Goal: Task Accomplishment & Management: Use online tool/utility

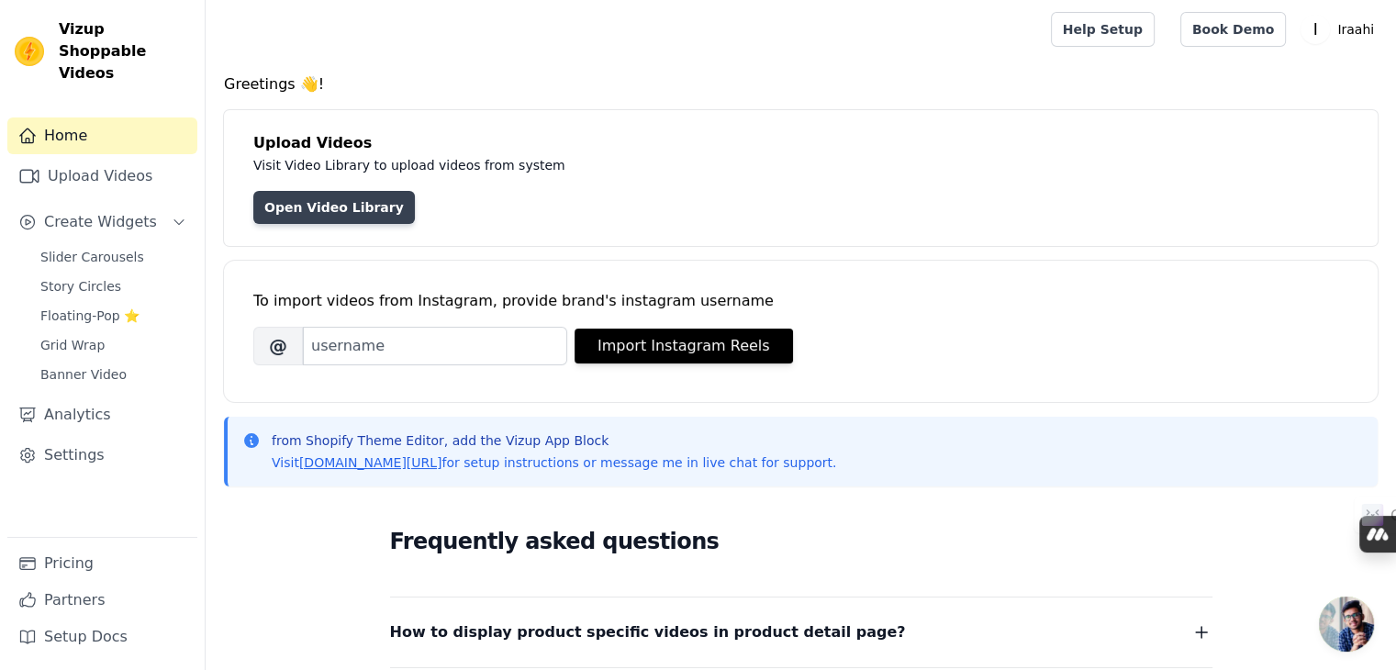
click at [336, 203] on link "Open Video Library" at bounding box center [334, 207] width 162 height 33
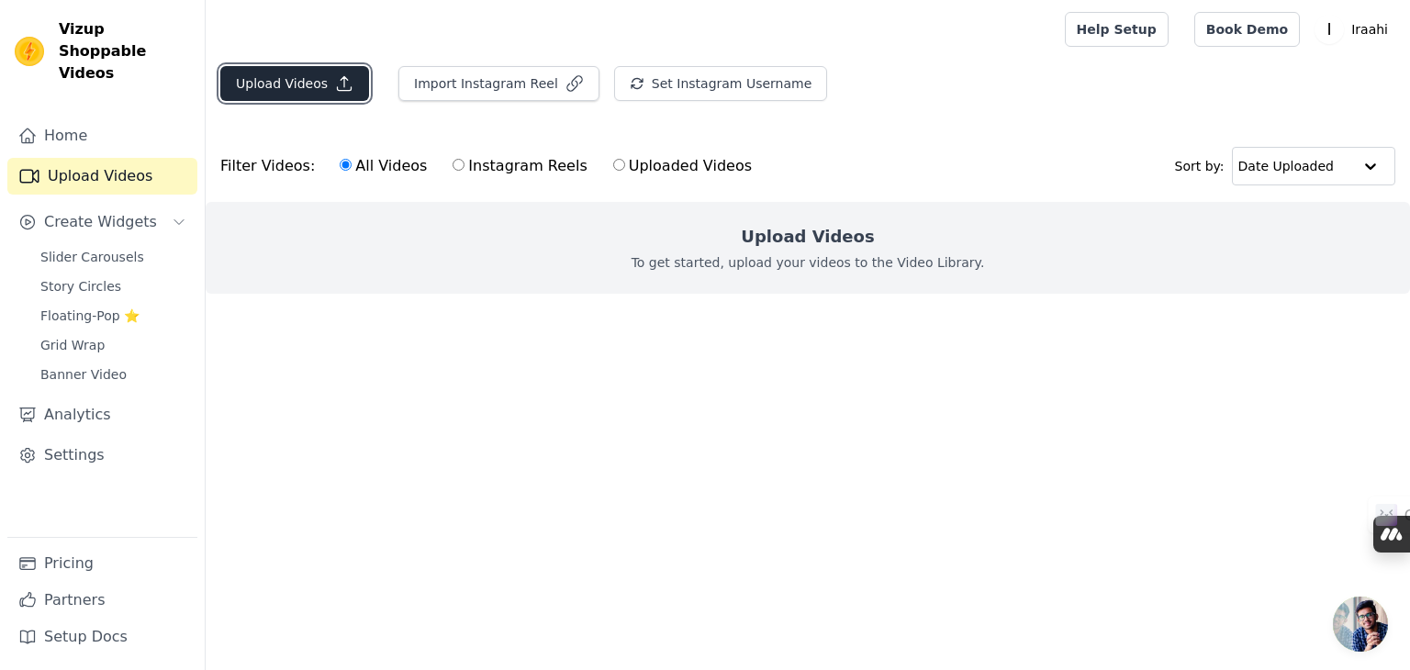
click at [305, 82] on button "Upload Videos" at bounding box center [294, 83] width 149 height 35
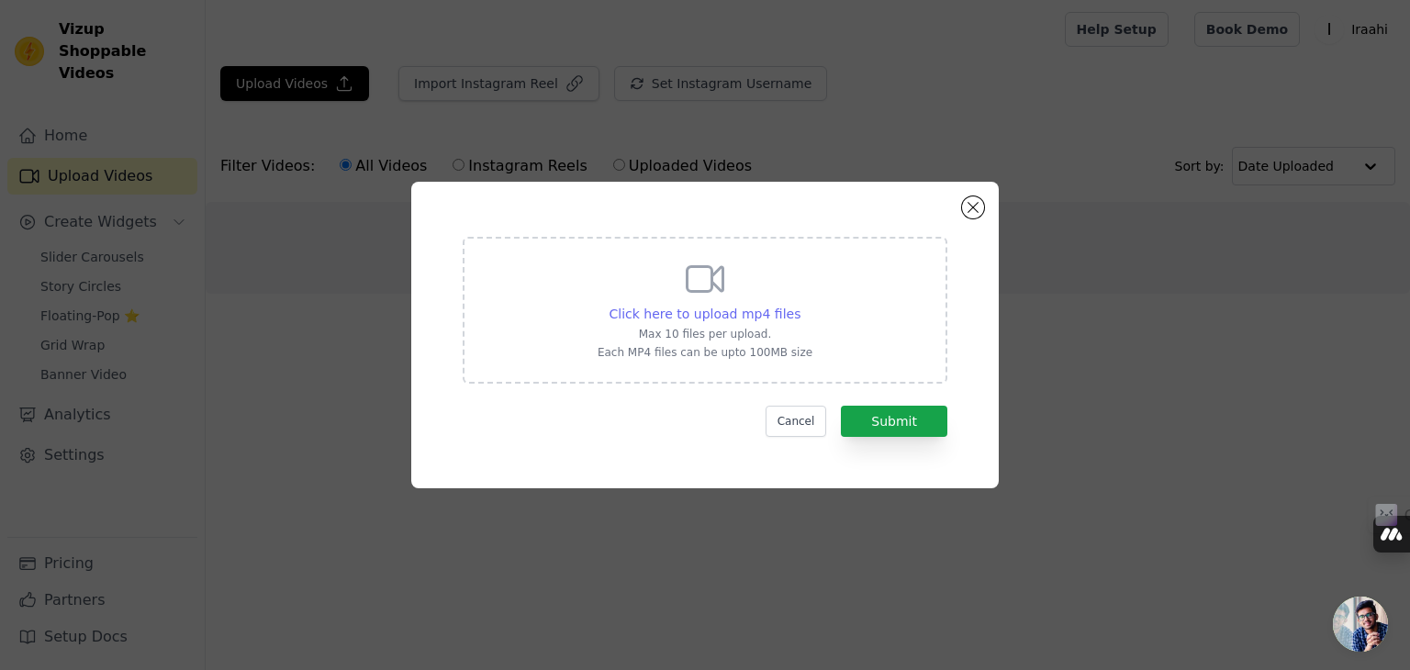
click at [727, 307] on span "Click here to upload mp4 files" at bounding box center [706, 314] width 192 height 15
click at [800, 305] on input "Click here to upload mp4 files Max 10 files per upload. Each MP4 files can be u…" at bounding box center [800, 304] width 1 height 1
type input "C:\fakepath\bnr-video.mp4"
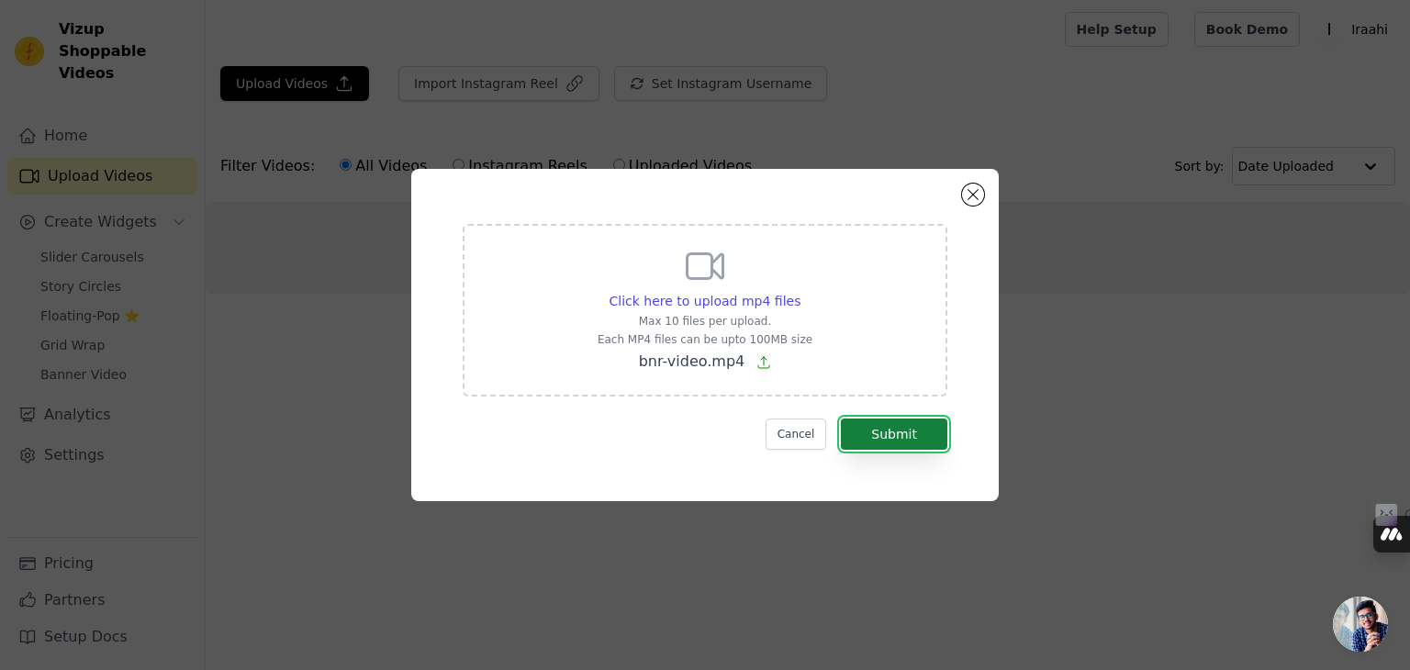
click at [896, 432] on button "Submit" at bounding box center [894, 434] width 106 height 31
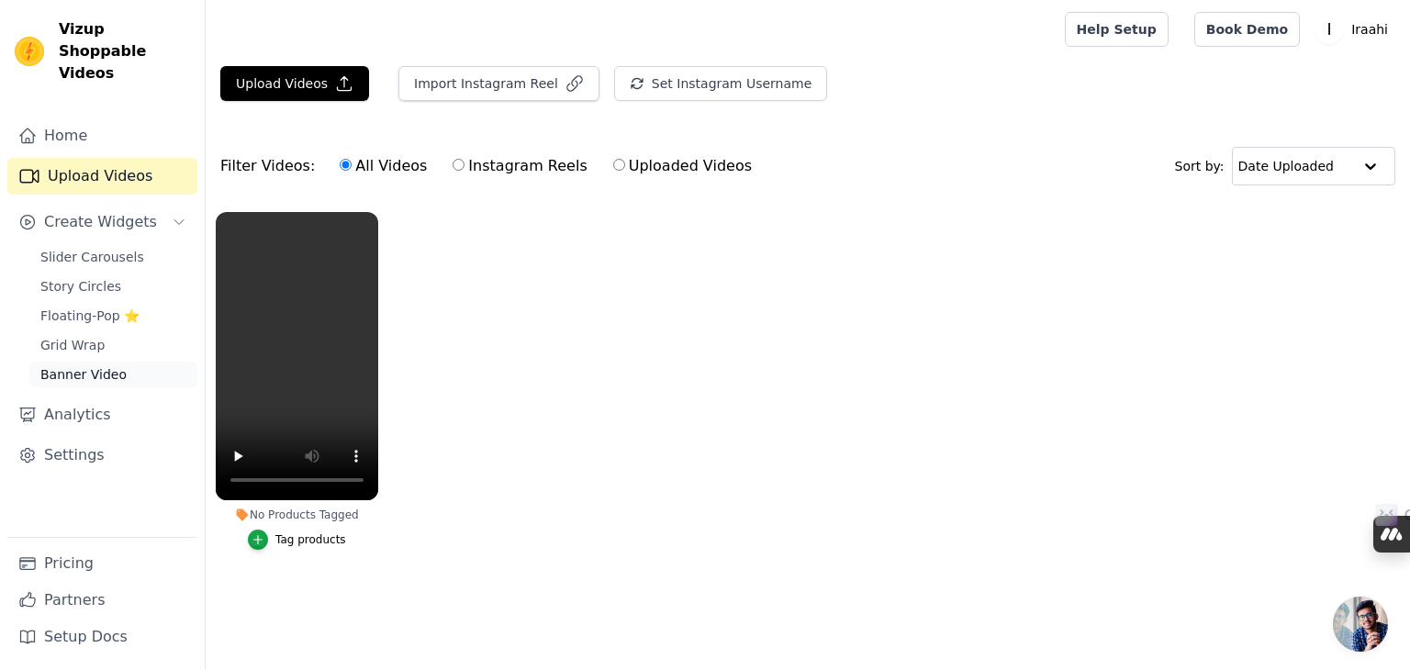
click at [111, 365] on span "Banner Video" at bounding box center [83, 374] width 86 height 18
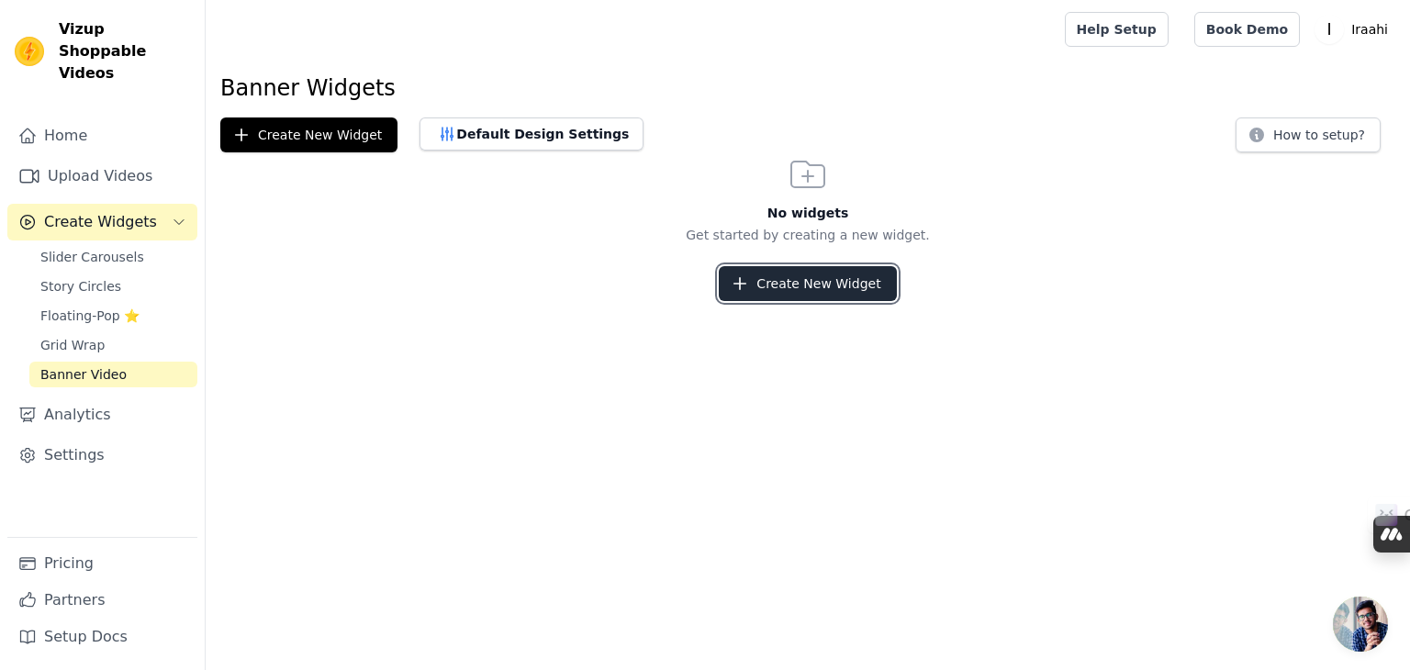
click at [830, 276] on button "Create New Widget" at bounding box center [807, 283] width 177 height 35
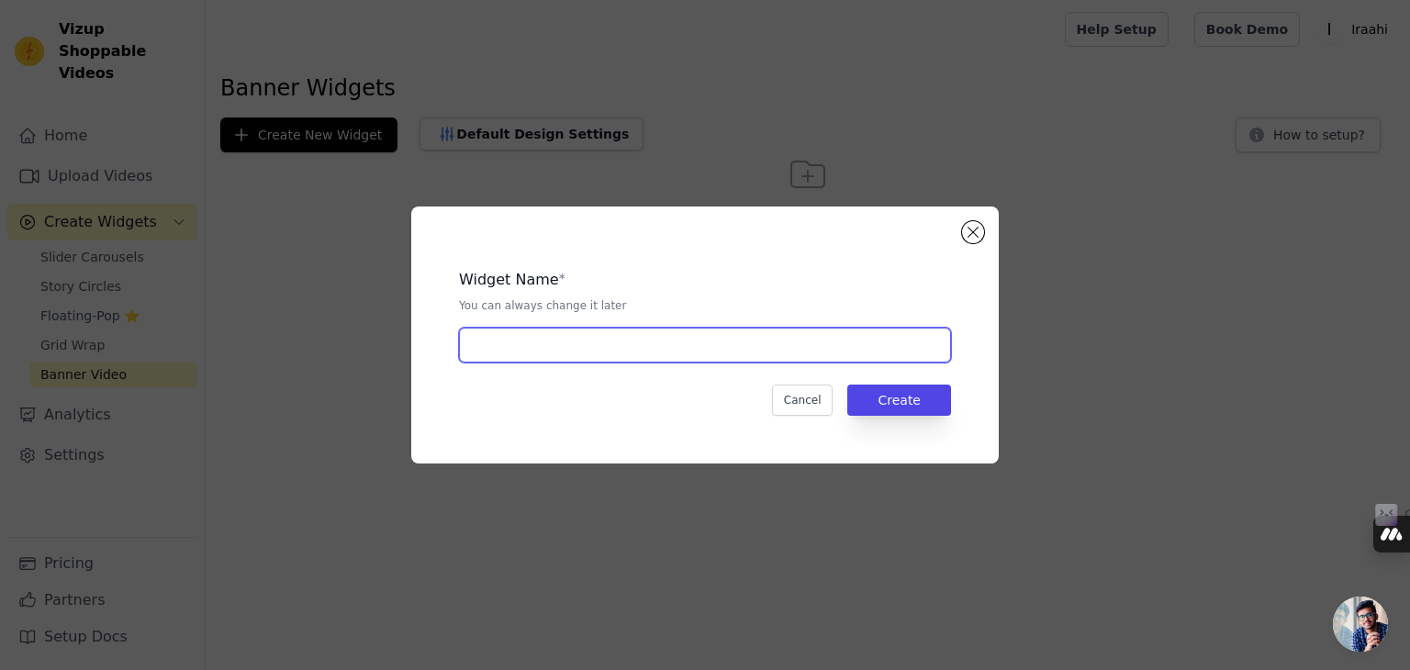
click at [573, 348] on input "text" at bounding box center [705, 345] width 492 height 35
type input "bnr"
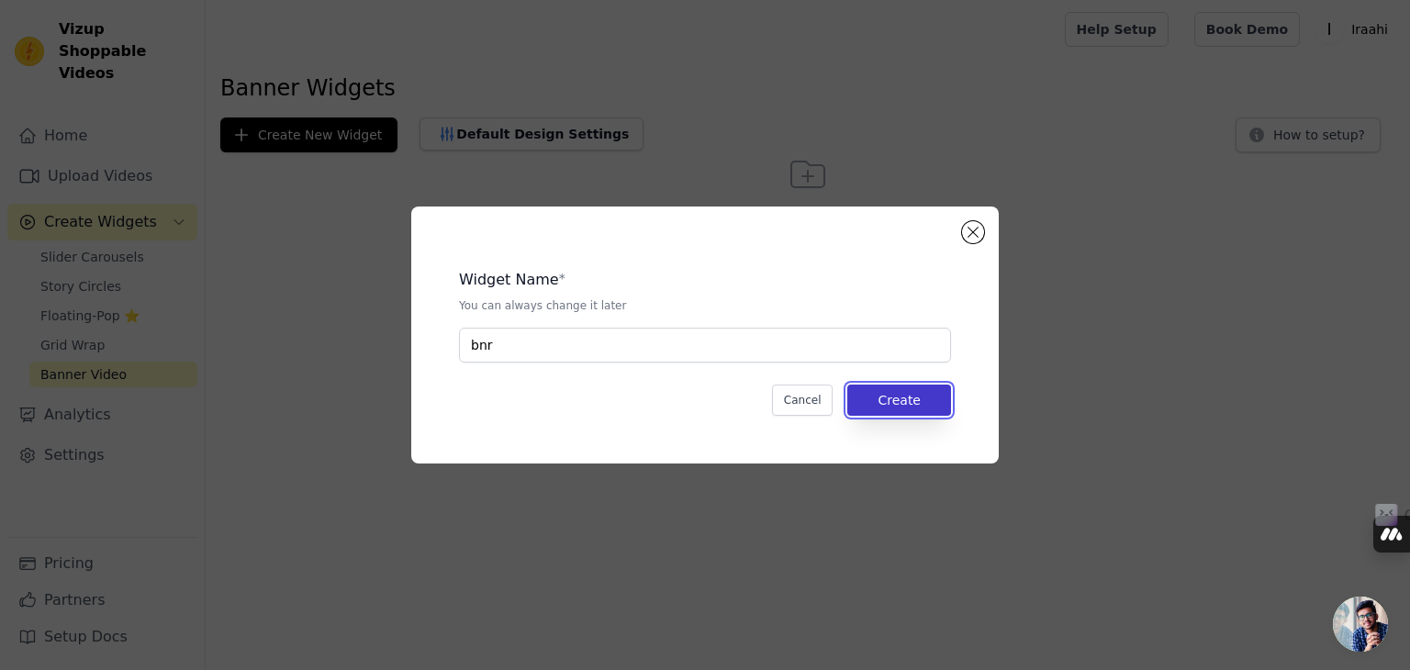
click at [911, 401] on button "Create" at bounding box center [899, 400] width 104 height 31
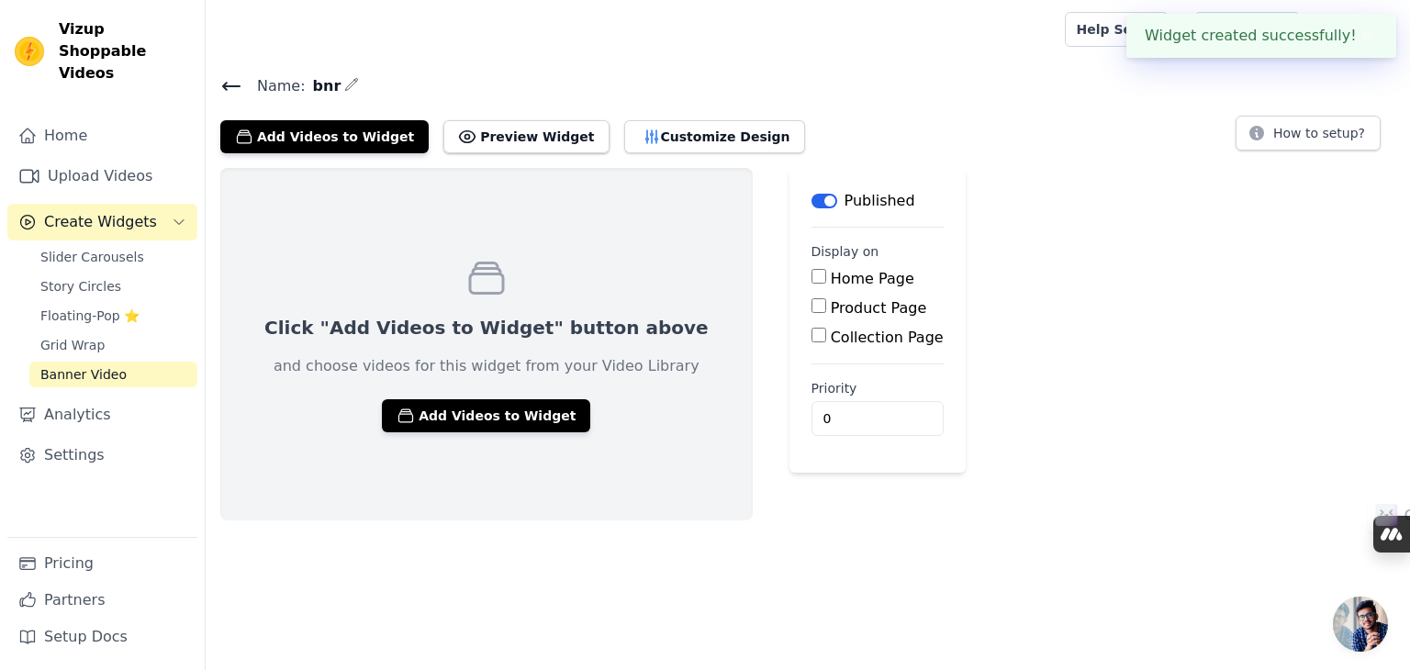
click at [812, 274] on input "Home Page" at bounding box center [819, 276] width 15 height 15
checkbox input "true"
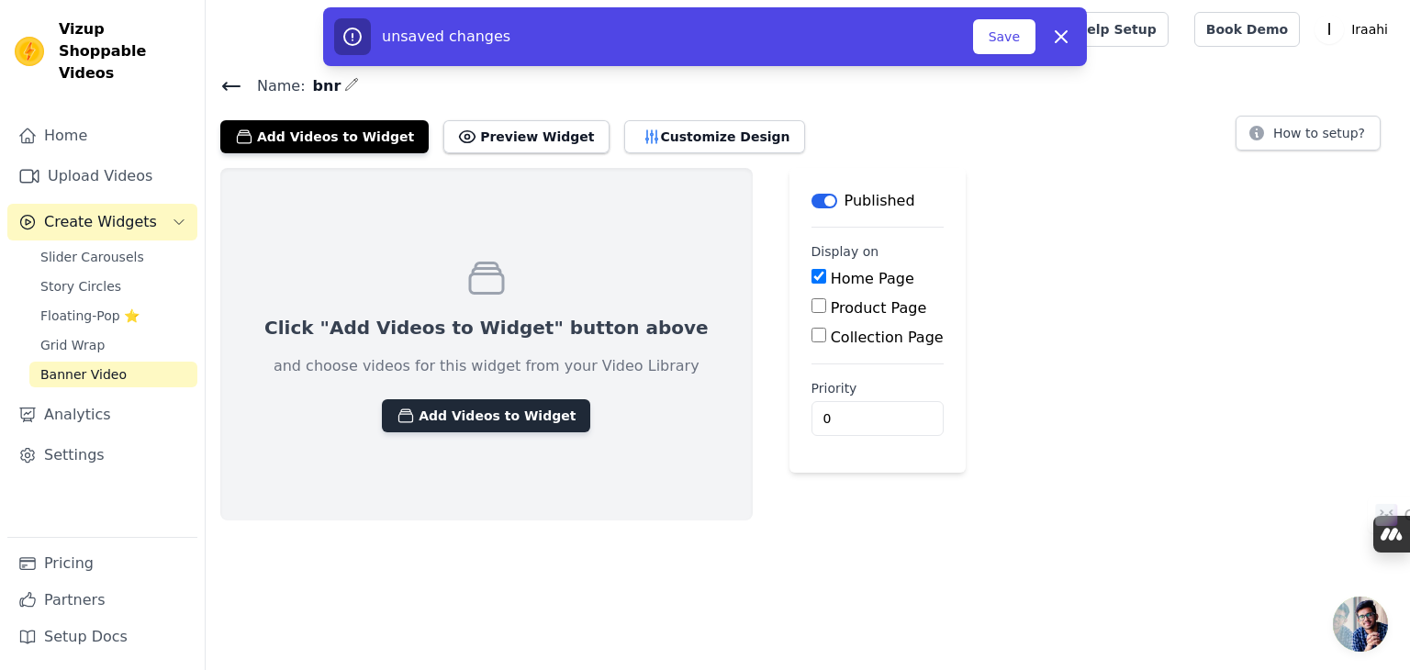
click at [507, 412] on button "Add Videos to Widget" at bounding box center [486, 415] width 208 height 33
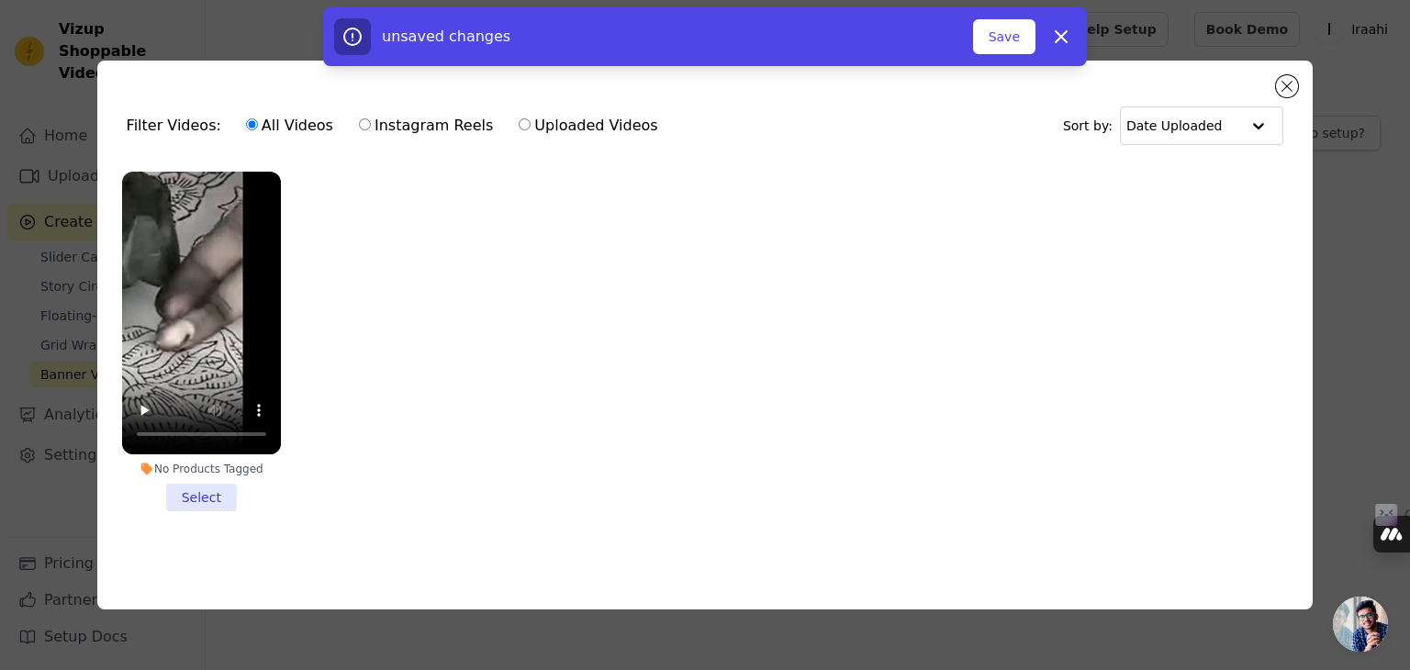
click at [519, 122] on input "Uploaded Videos" at bounding box center [525, 124] width 12 height 12
radio input "true"
click at [200, 488] on li "No Products Tagged Select" at bounding box center [201, 342] width 159 height 340
click at [0, 0] on input "No Products Tagged Select" at bounding box center [0, 0] width 0 height 0
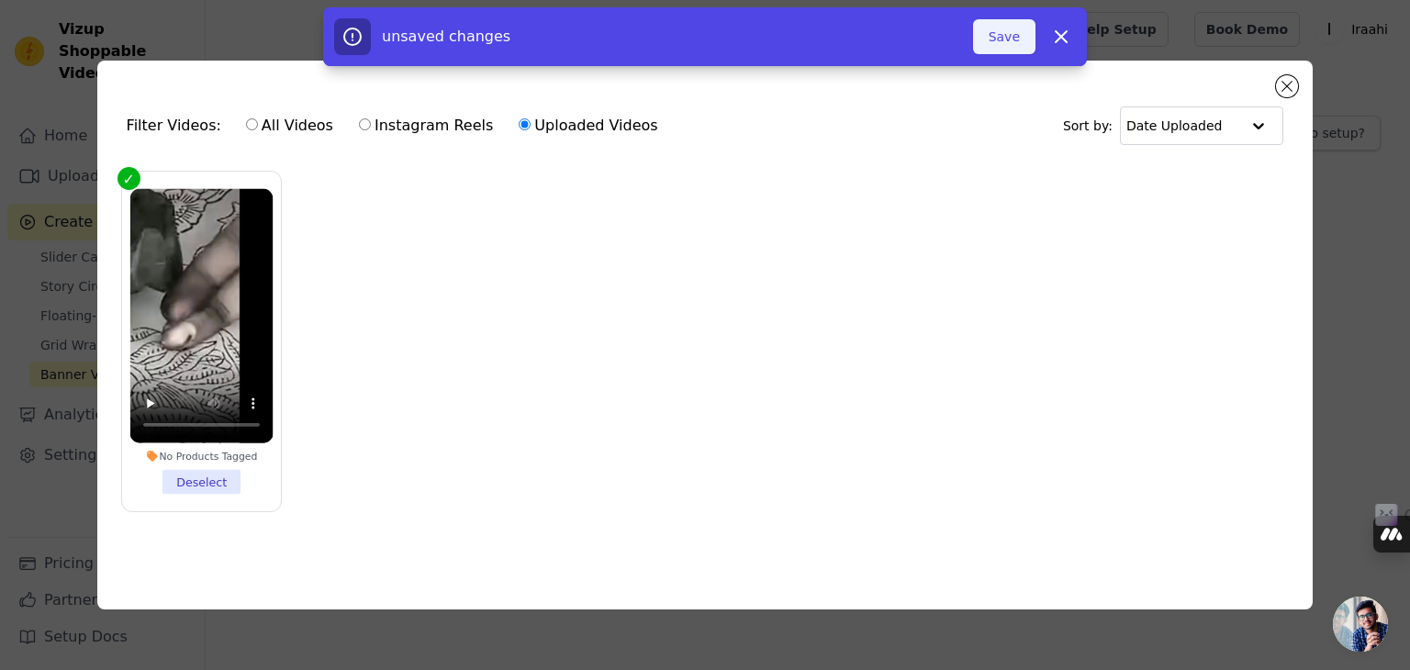
click at [1014, 32] on button "Save" at bounding box center [1004, 36] width 62 height 35
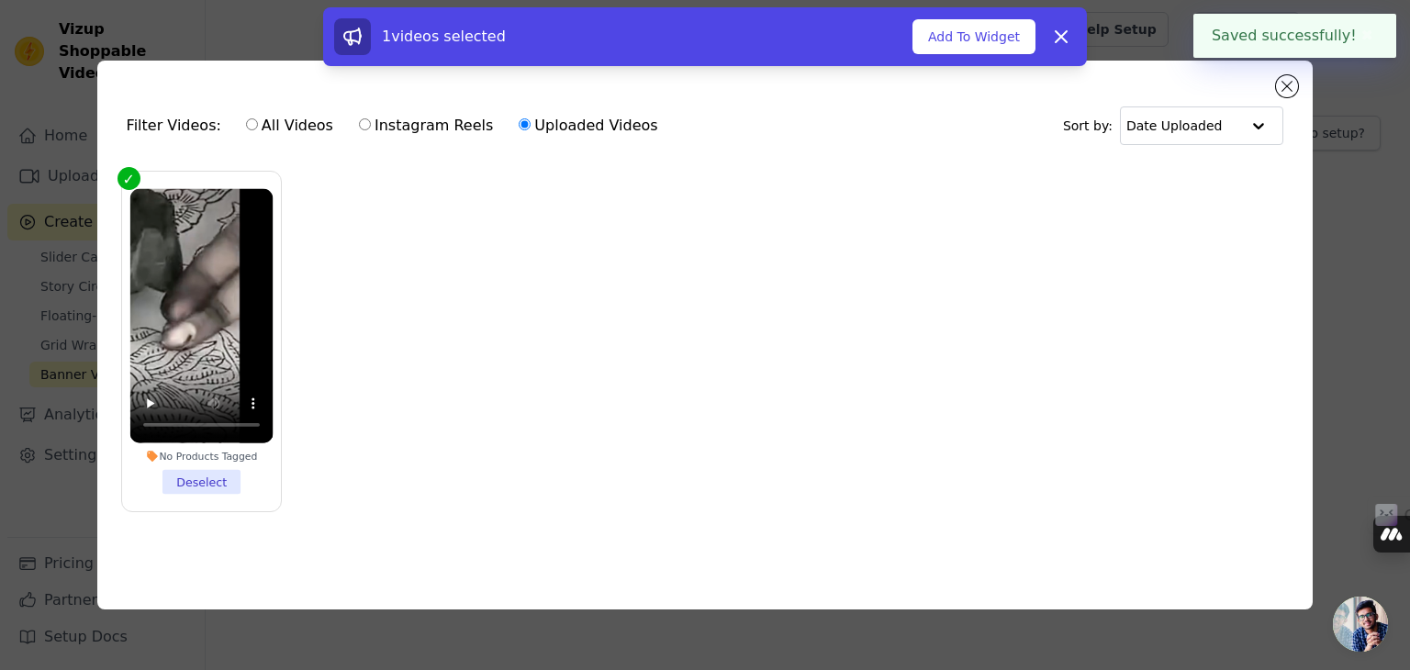
click at [1014, 32] on button "Add To Widget" at bounding box center [974, 36] width 123 height 35
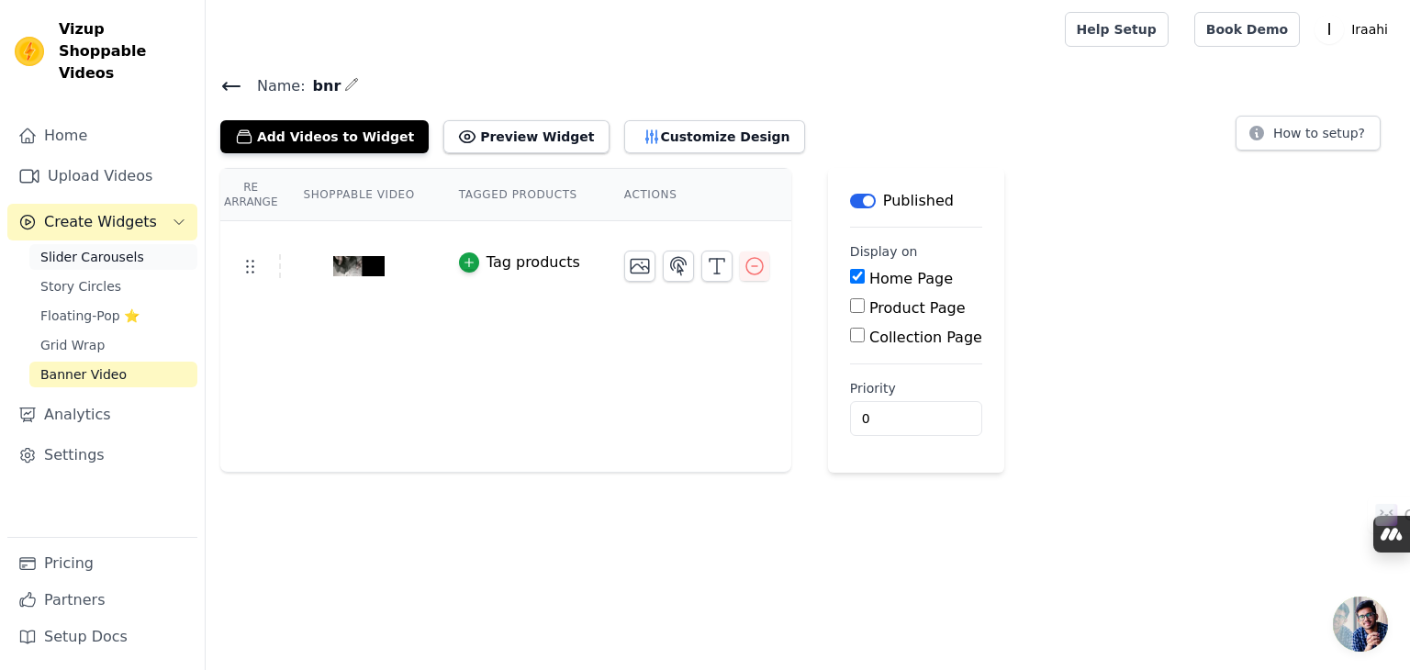
click at [84, 248] on span "Slider Carousels" at bounding box center [92, 257] width 104 height 18
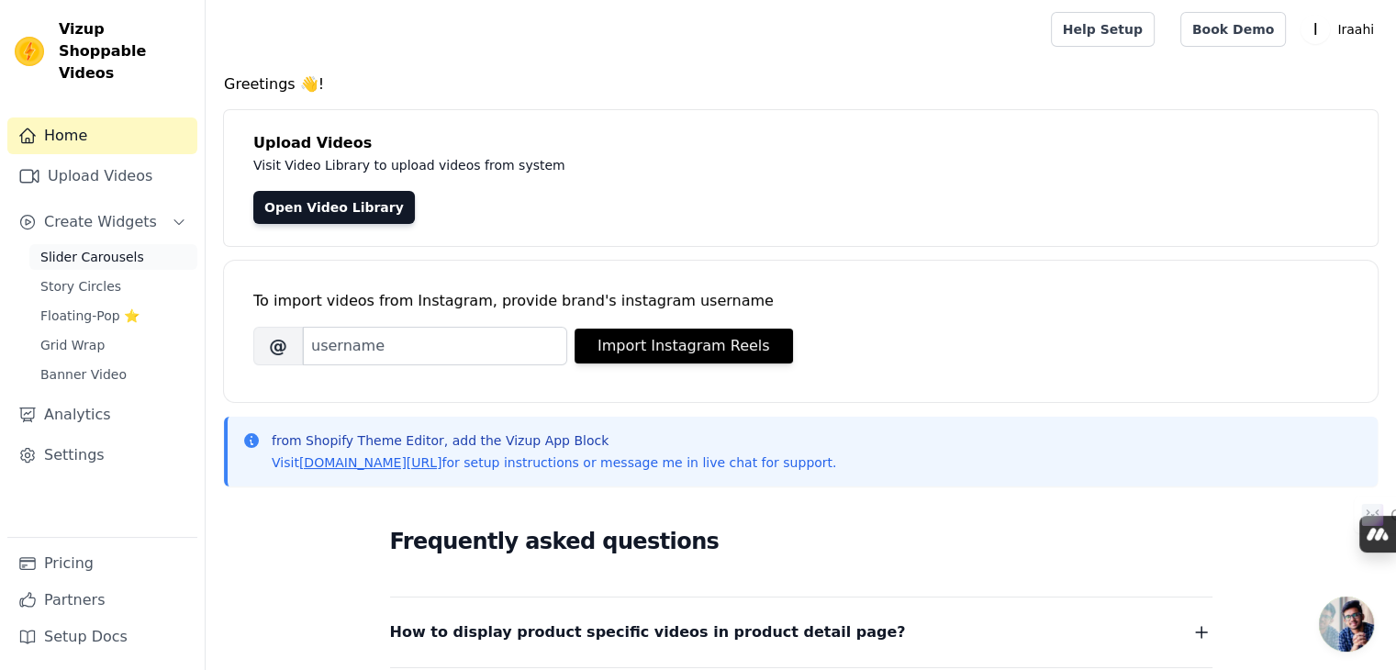
click at [89, 248] on span "Slider Carousels" at bounding box center [92, 257] width 104 height 18
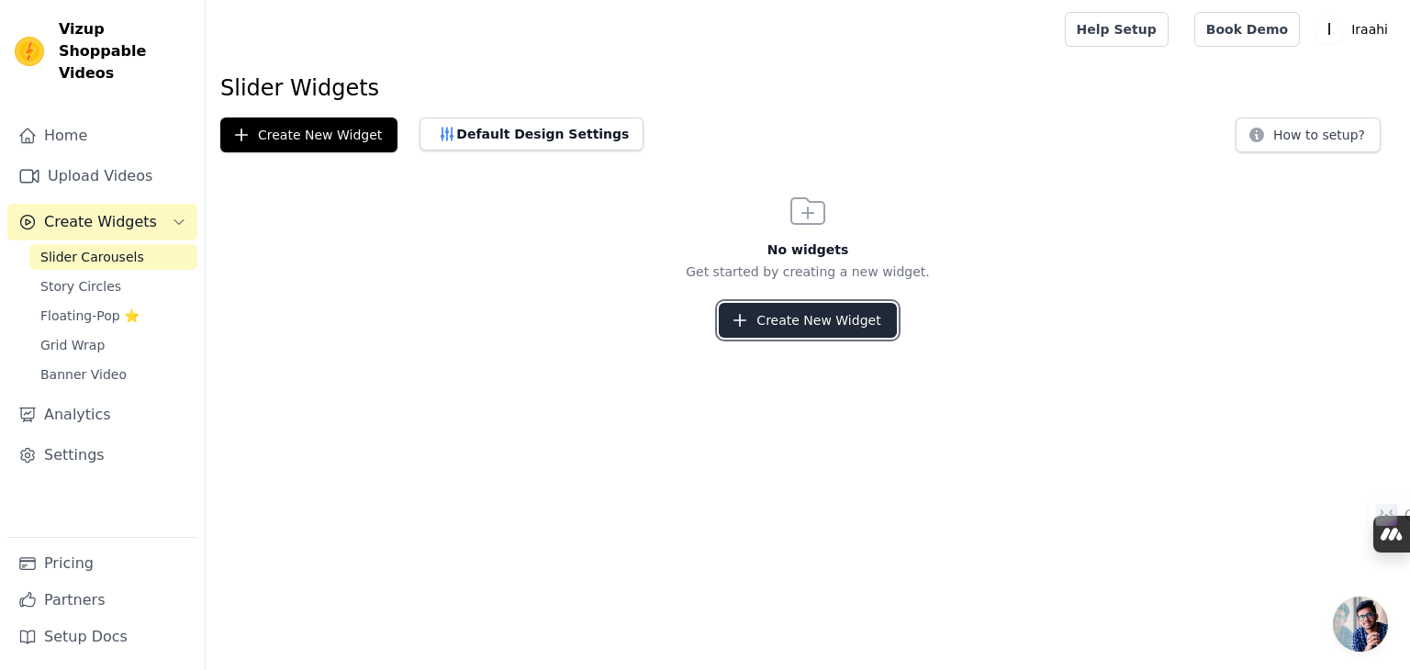
click at [825, 327] on button "Create New Widget" at bounding box center [807, 320] width 177 height 35
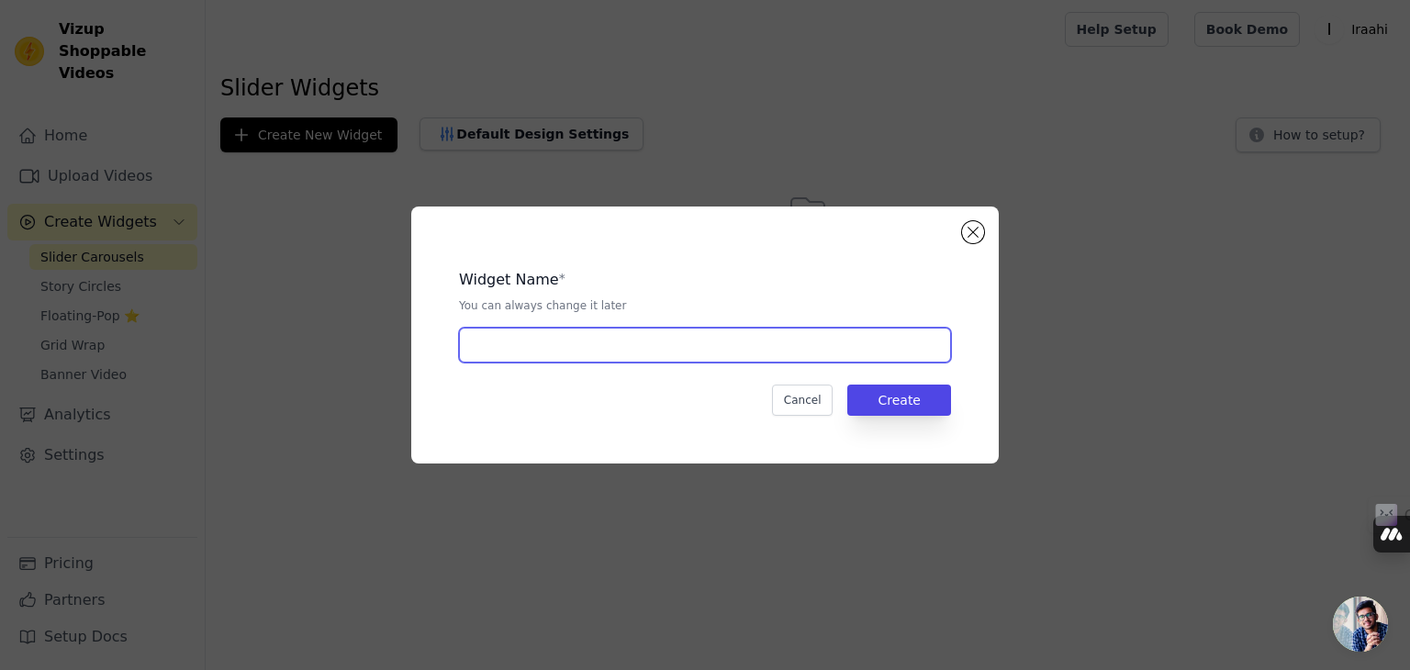
click at [638, 355] on input "text" at bounding box center [705, 345] width 492 height 35
type input "bnr"
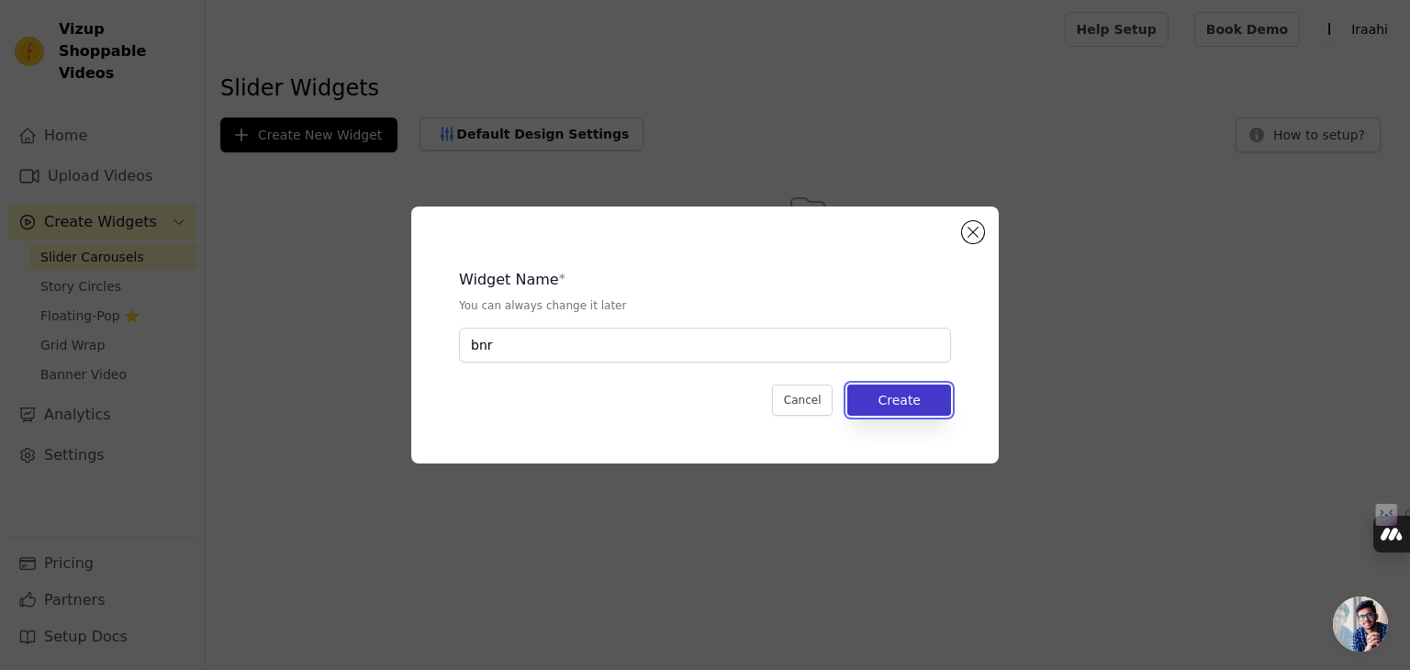
click at [917, 393] on button "Create" at bounding box center [899, 400] width 104 height 31
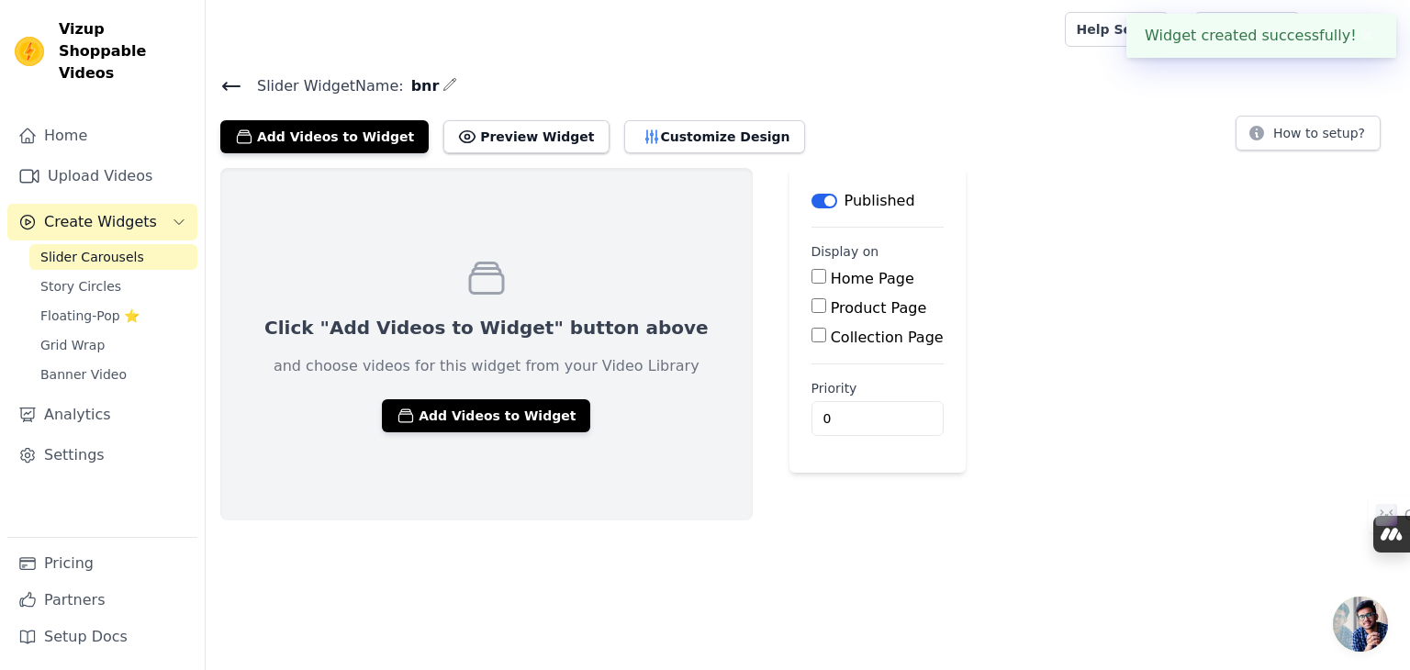
click at [812, 272] on input "Home Page" at bounding box center [819, 276] width 15 height 15
checkbox input "true"
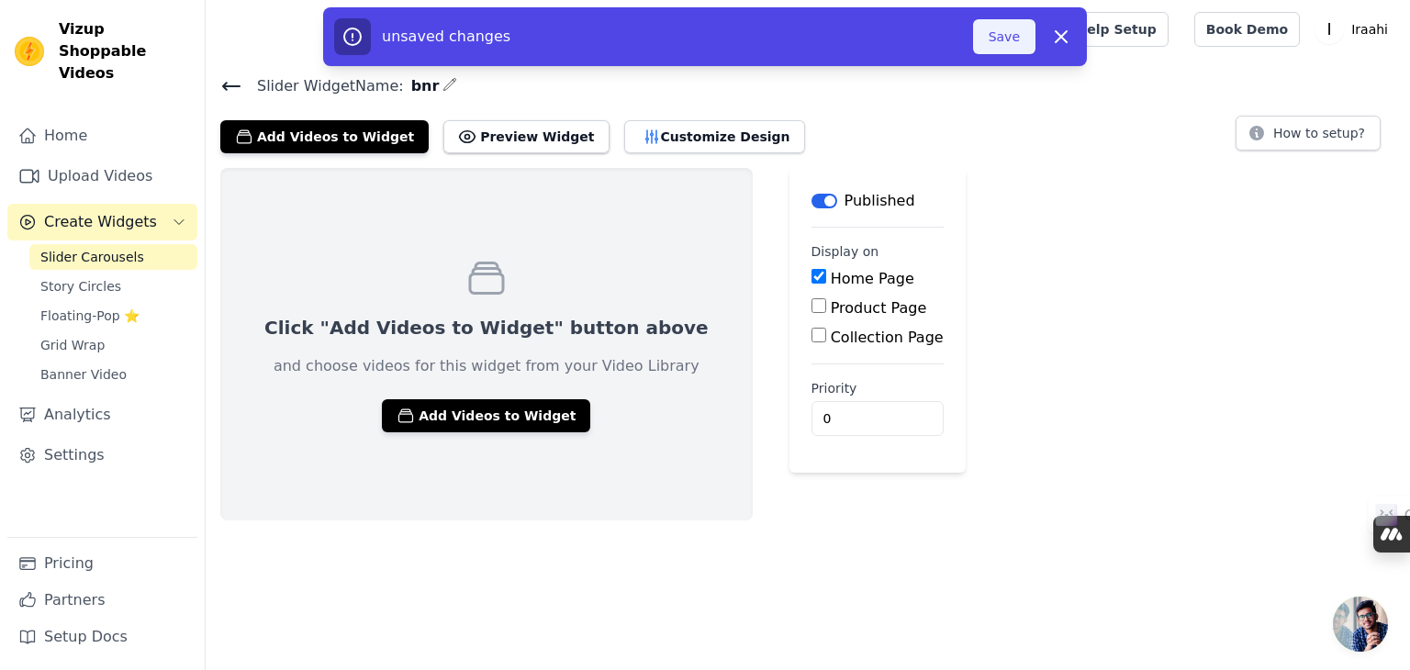
click at [1013, 29] on button "Save" at bounding box center [1004, 36] width 62 height 35
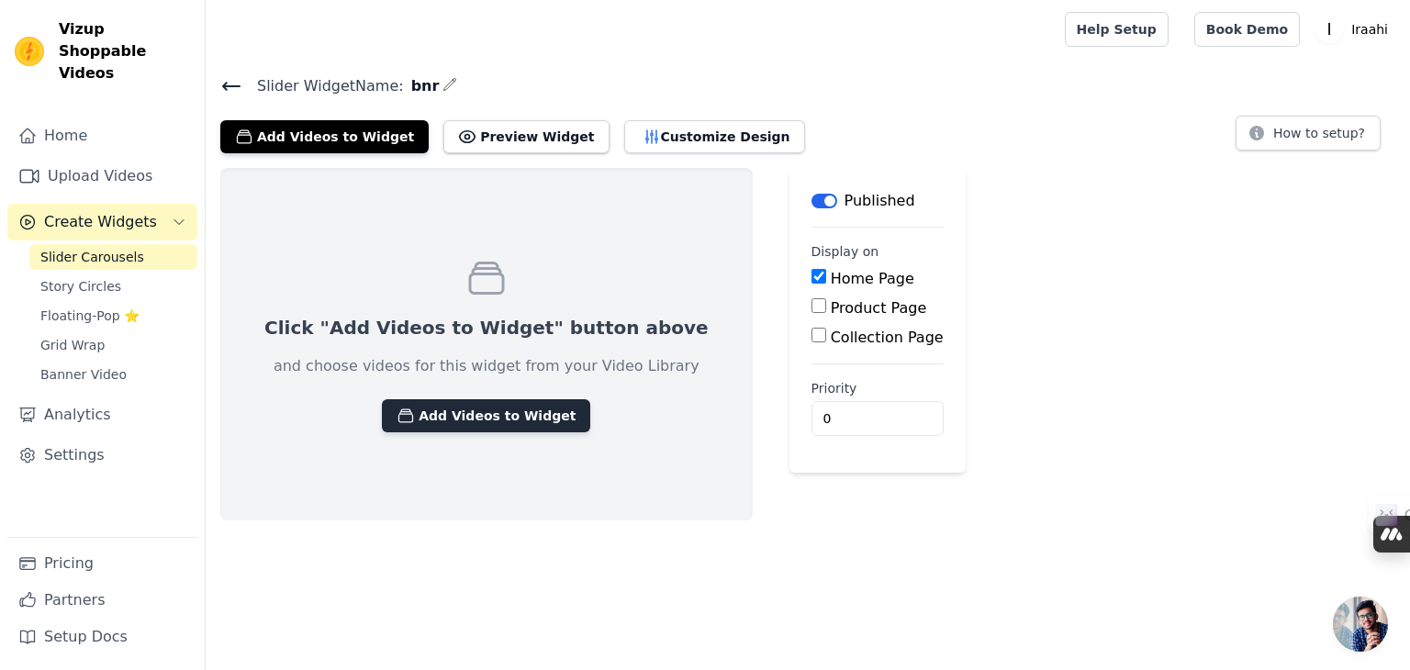
click at [443, 412] on button "Add Videos to Widget" at bounding box center [486, 415] width 208 height 33
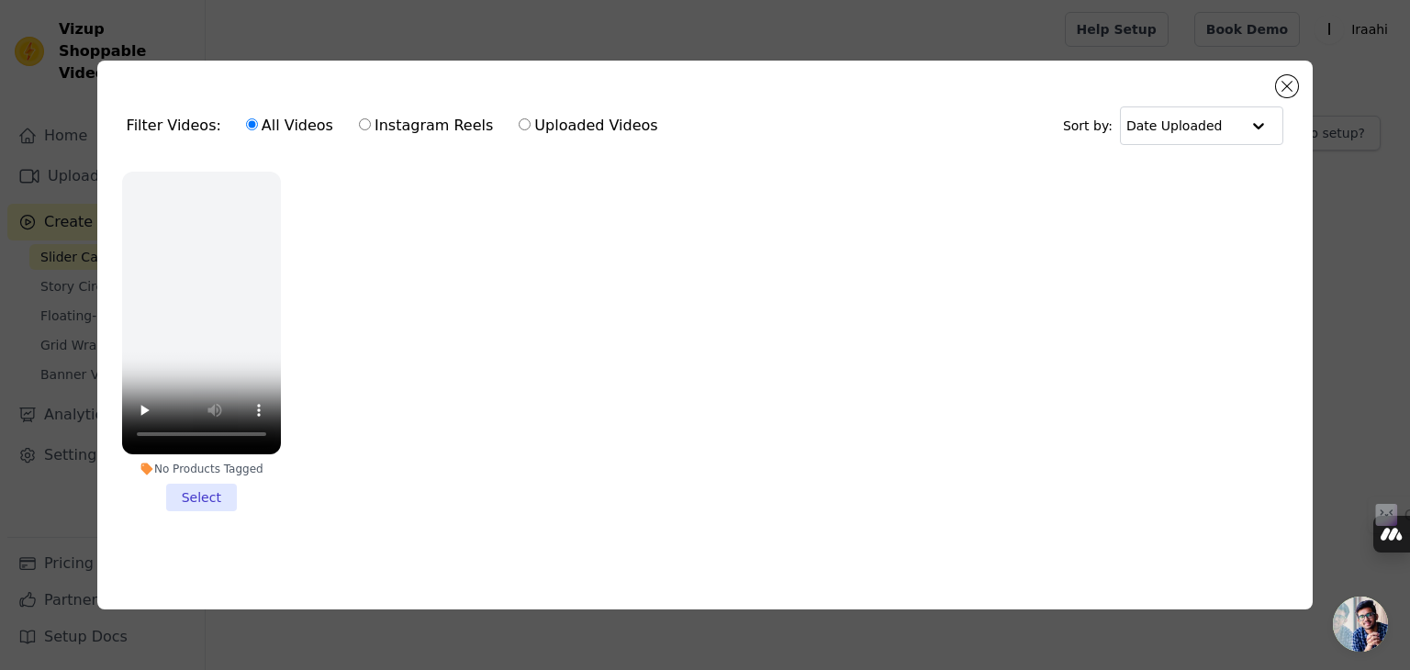
click at [562, 122] on label "Uploaded Videos" at bounding box center [588, 126] width 140 height 24
click at [531, 122] on input "Uploaded Videos" at bounding box center [525, 124] width 12 height 12
radio input "true"
click at [235, 312] on video at bounding box center [201, 313] width 159 height 283
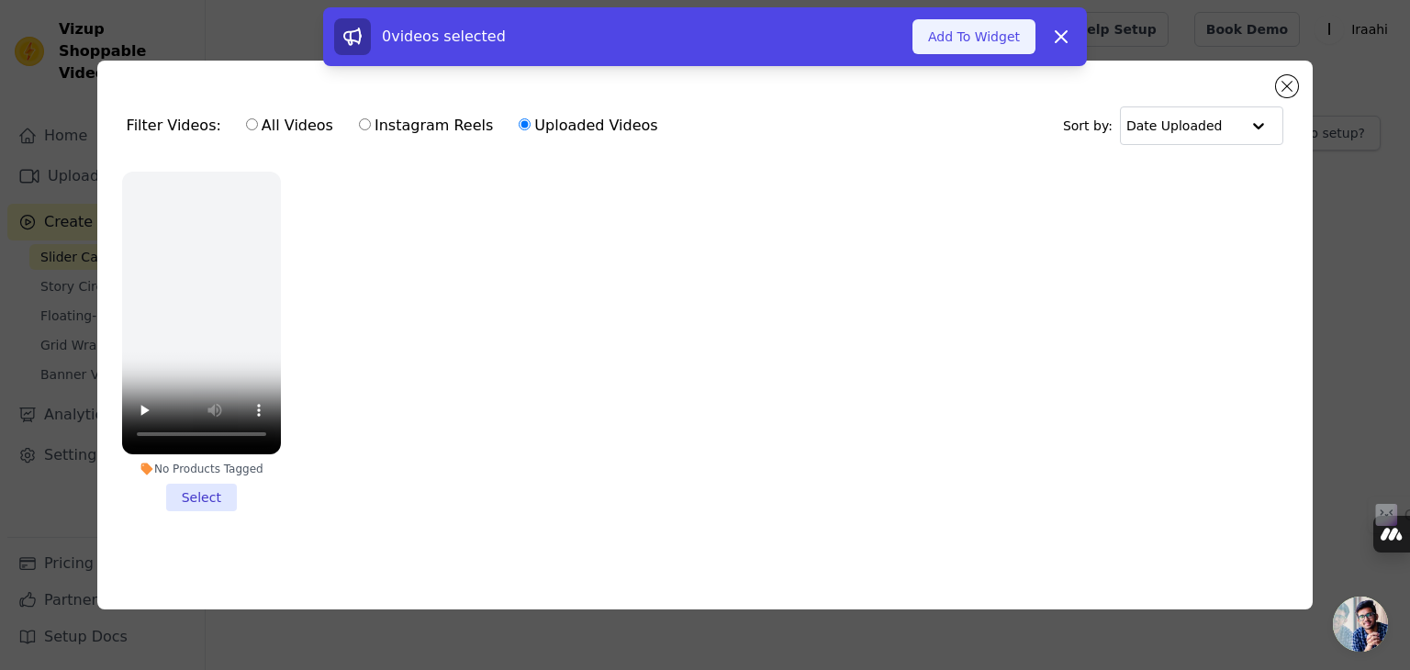
click at [983, 34] on button "Add To Widget" at bounding box center [974, 36] width 123 height 35
